Goal: Information Seeking & Learning: Learn about a topic

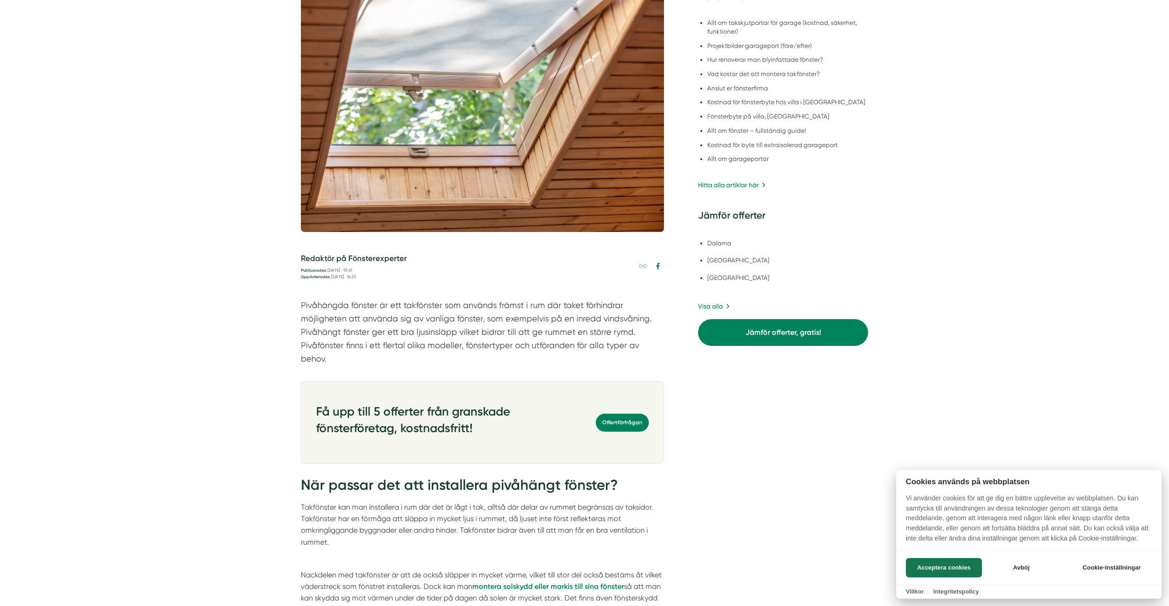
scroll to position [415, 0]
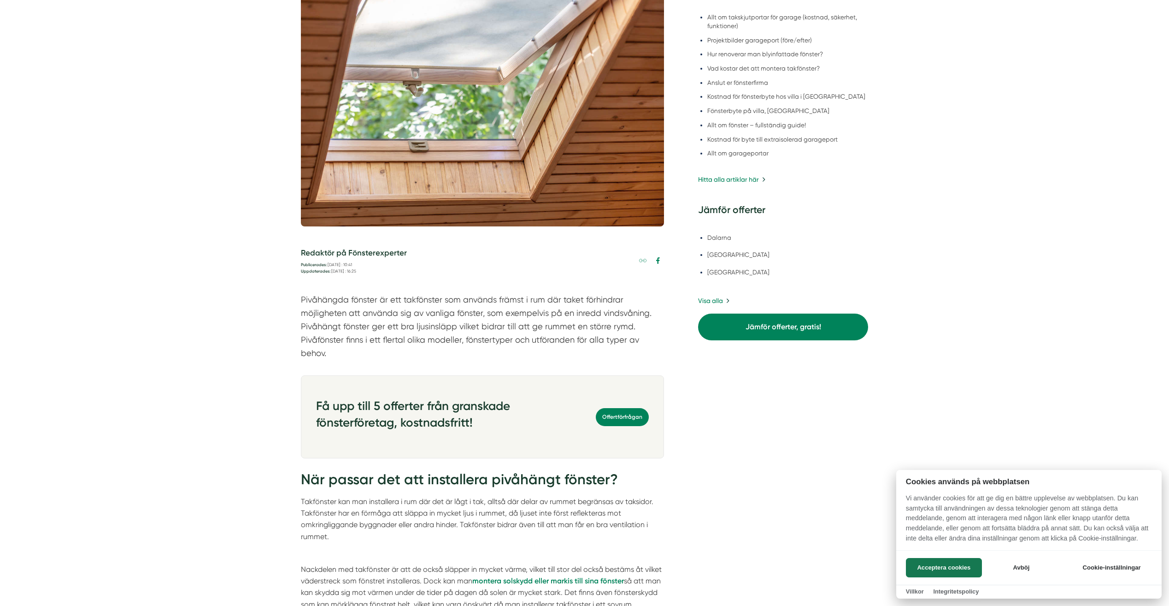
click at [224, 281] on div at bounding box center [584, 303] width 1169 height 606
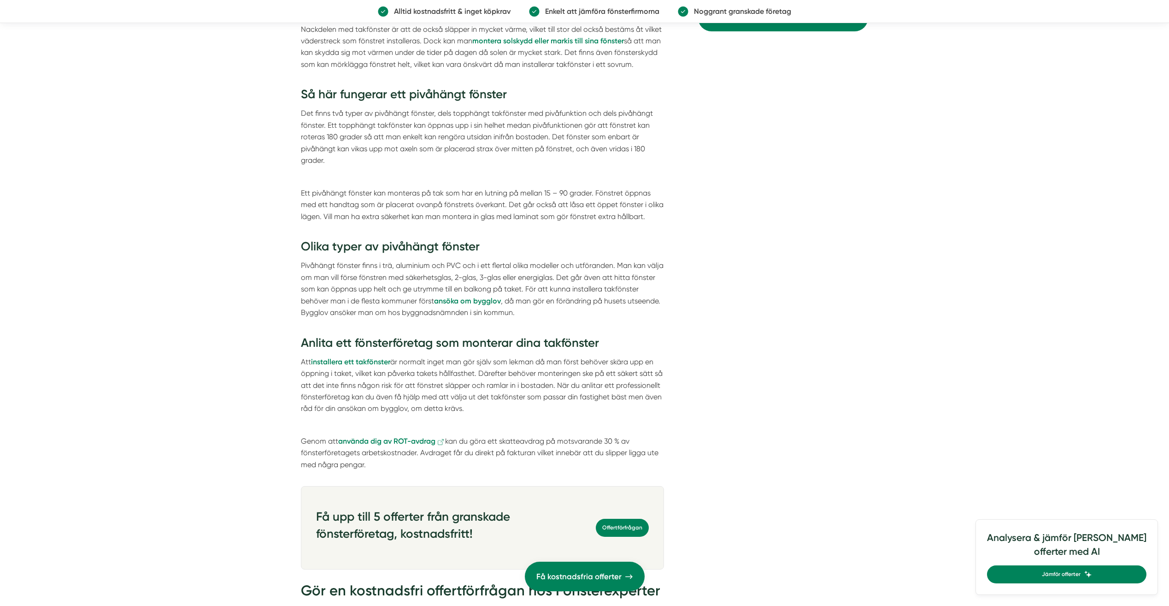
scroll to position [968, 0]
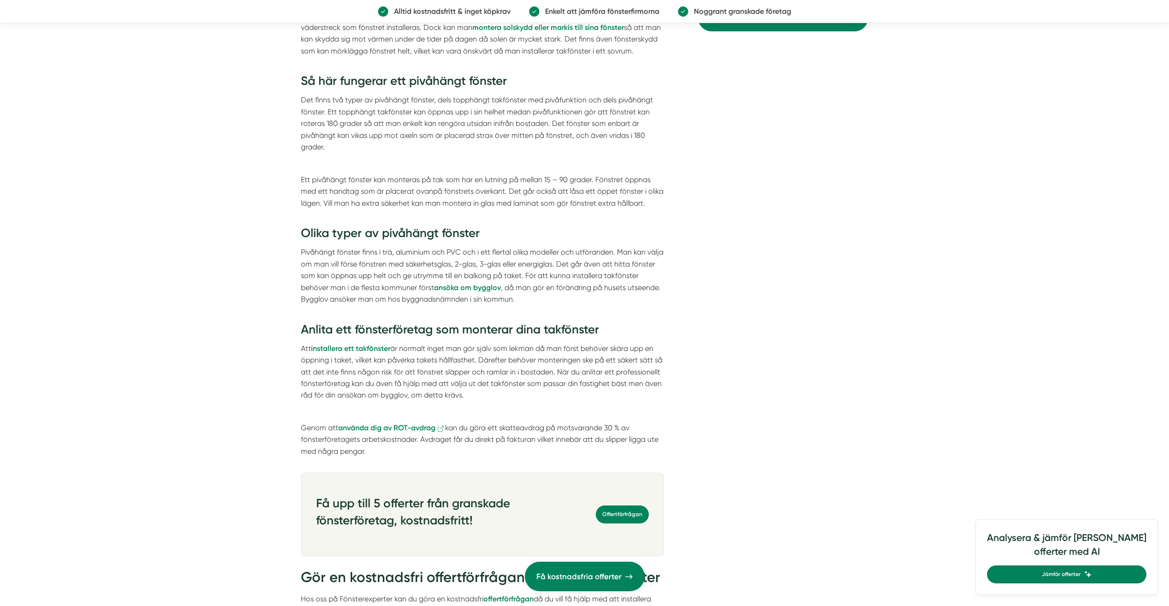
click at [252, 286] on div "Allt du behöver veta om pivåhängda fönster Har du bostadsutrymme där du har låg…" at bounding box center [584, 337] width 1169 height 2455
drag, startPoint x: 353, startPoint y: 263, endPoint x: 401, endPoint y: 260, distance: 48.0
click at [401, 260] on p "Pivåhängt fönster finns i trä, aluminium och PVC och i ett flertal olika modell…" at bounding box center [482, 281] width 363 height 70
drag, startPoint x: 401, startPoint y: 260, endPoint x: 350, endPoint y: 264, distance: 51.3
click at [350, 264] on p "Pivåhängt fönster finns i trä, aluminium och PVC och i ett flertal olika modell…" at bounding box center [482, 281] width 363 height 70
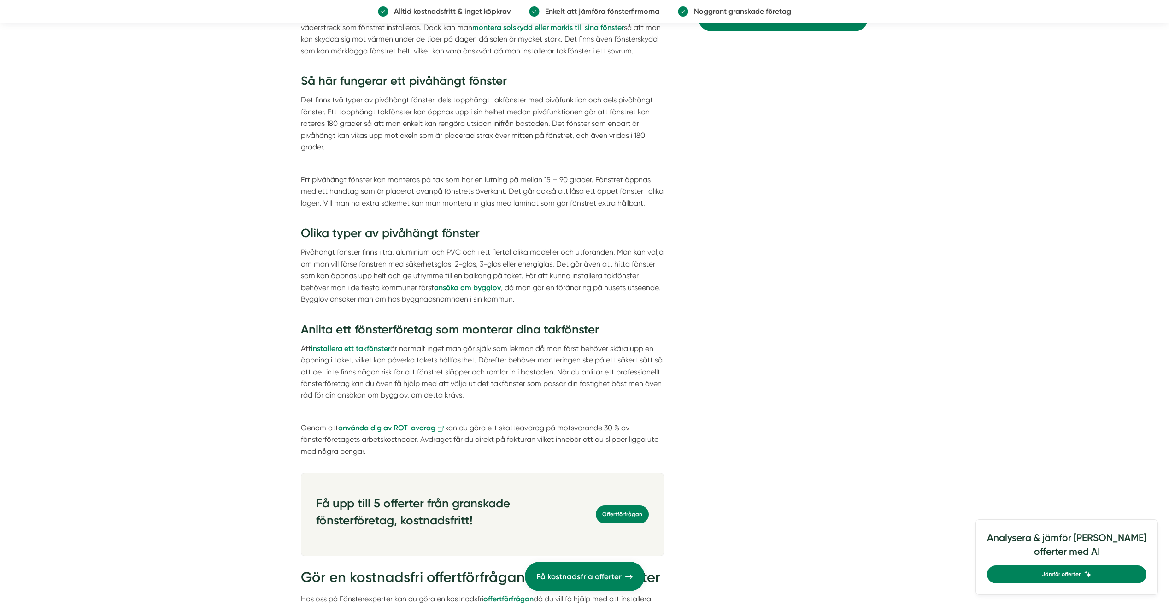
click at [324, 267] on p "Pivåhängt fönster finns i trä, aluminium och PVC och i ett flertal olika modell…" at bounding box center [482, 281] width 363 height 70
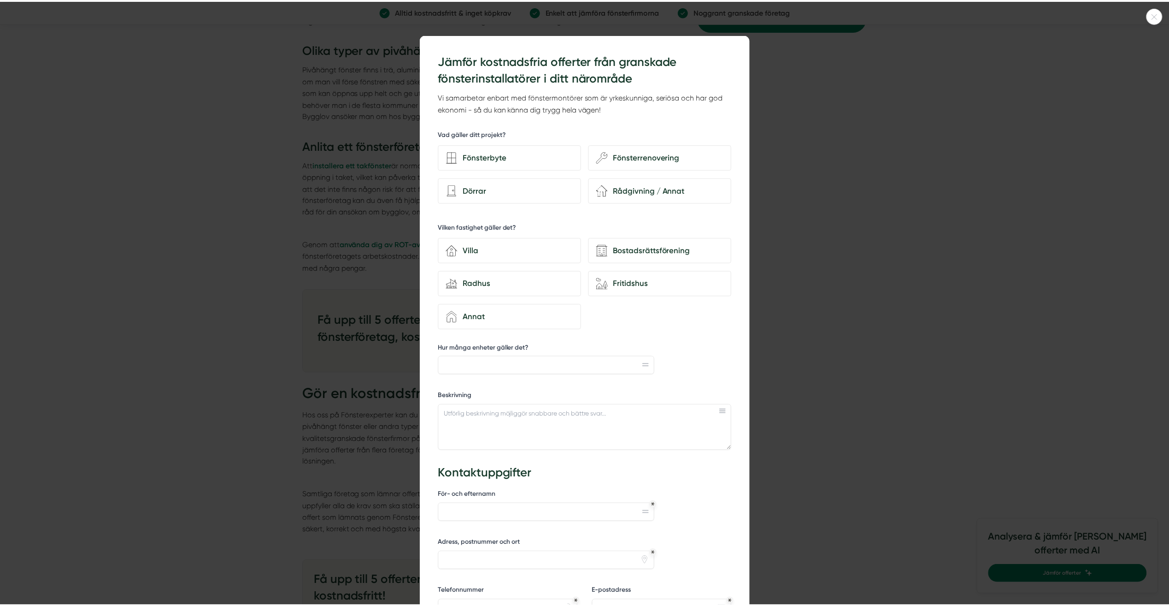
scroll to position [1152, 0]
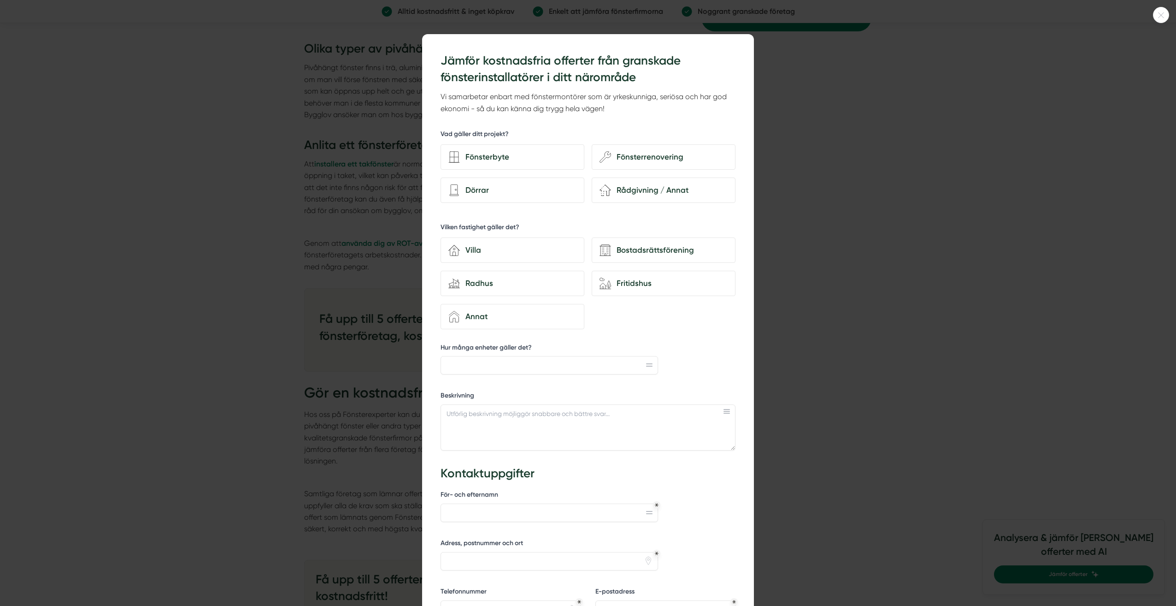
click at [253, 220] on div at bounding box center [588, 303] width 1176 height 606
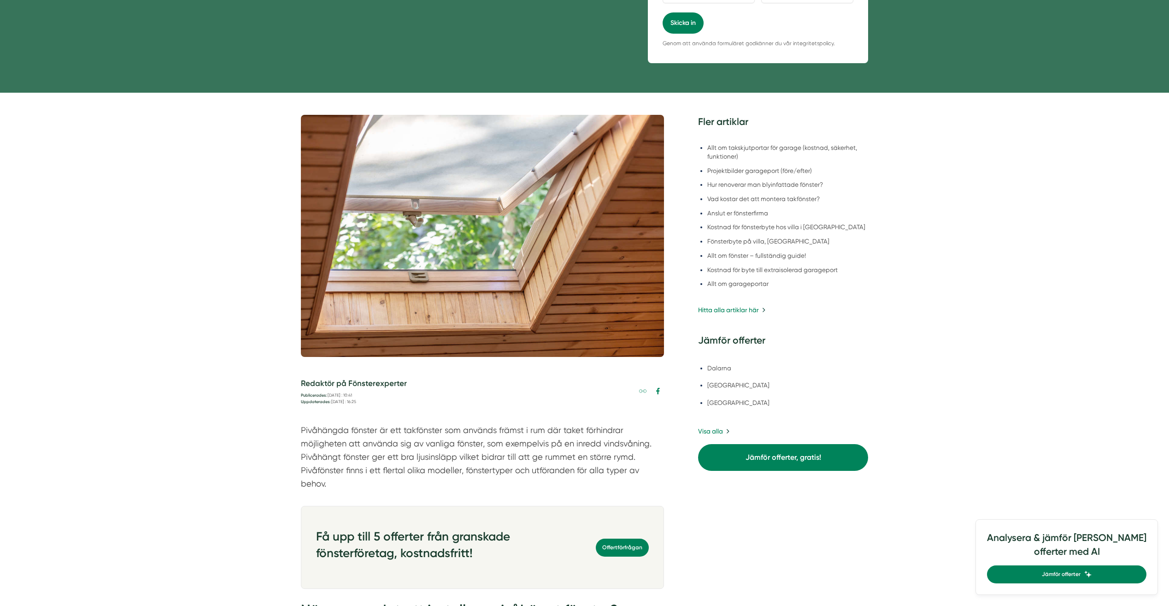
scroll to position [415, 0]
